Goal: Information Seeking & Learning: Learn about a topic

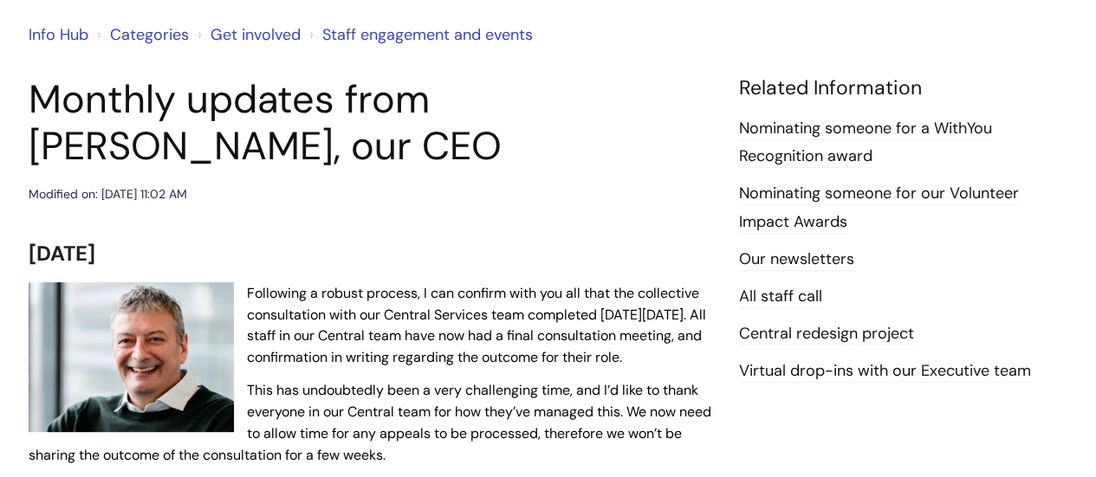
scroll to position [139, 0]
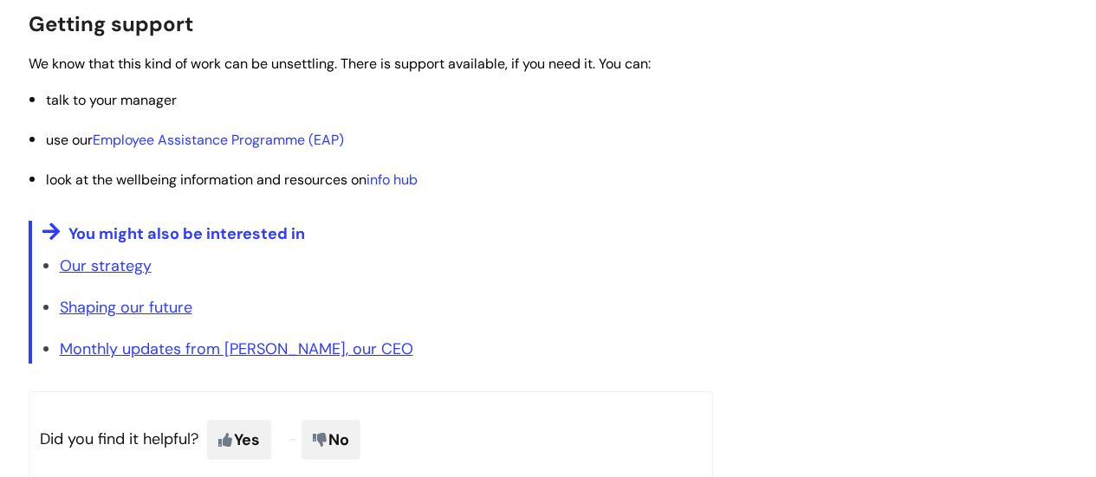
scroll to position [2868, 0]
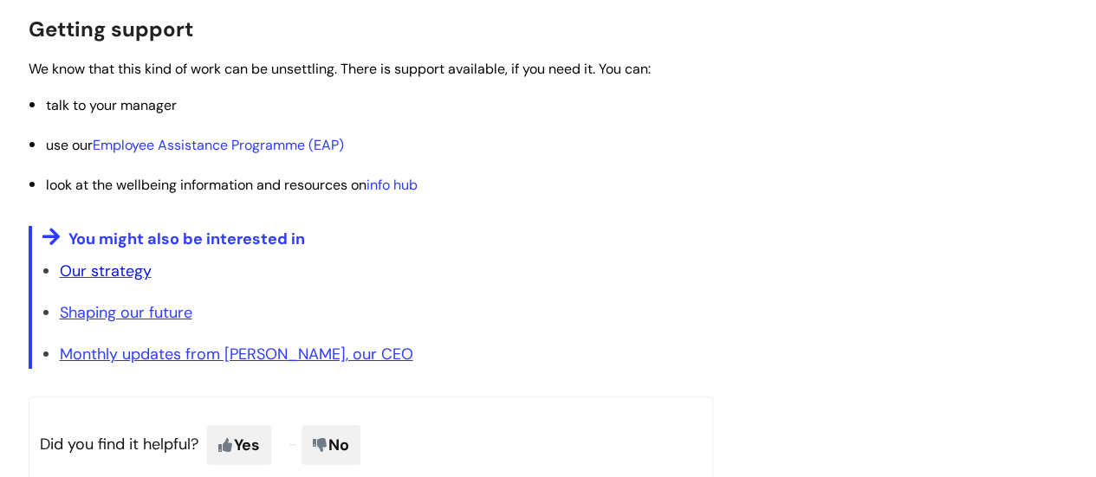
click at [97, 269] on link "Our strategy" at bounding box center [106, 271] width 92 height 21
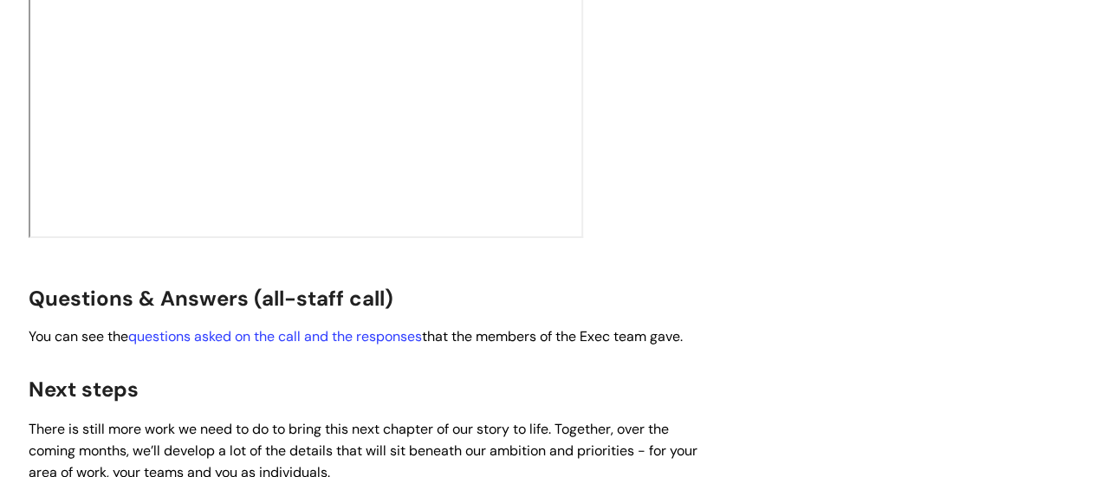
scroll to position [2860, 0]
click at [333, 327] on link "questions asked on the call and the responses" at bounding box center [275, 336] width 294 height 18
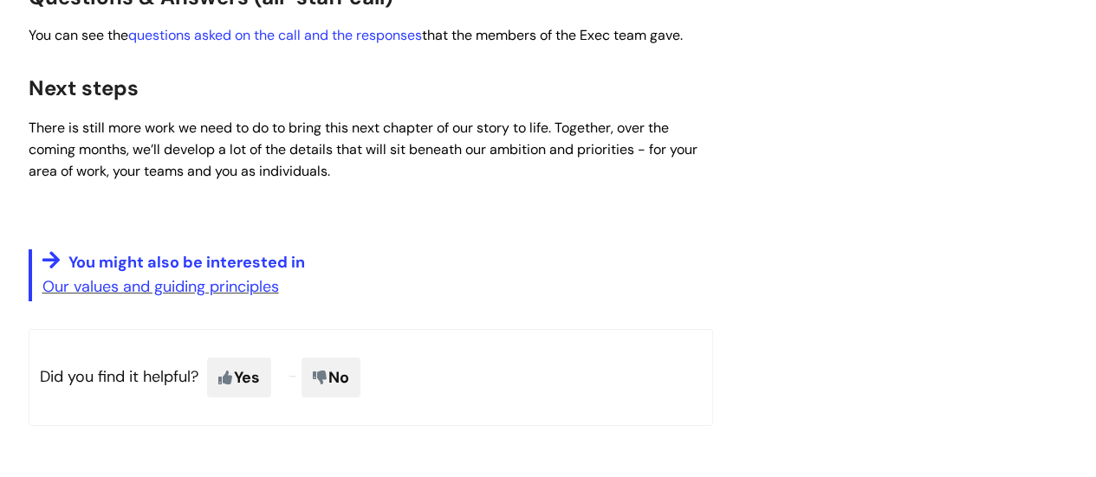
scroll to position [3162, 0]
click at [147, 275] on link "Our values and guiding principles" at bounding box center [160, 285] width 236 height 21
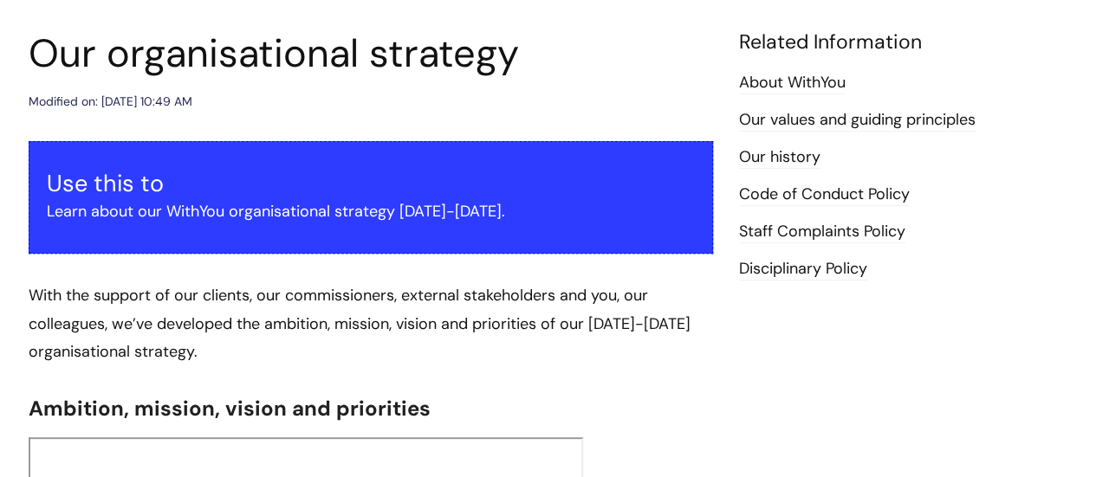
scroll to position [0, 0]
